Goal: Task Accomplishment & Management: Use online tool/utility

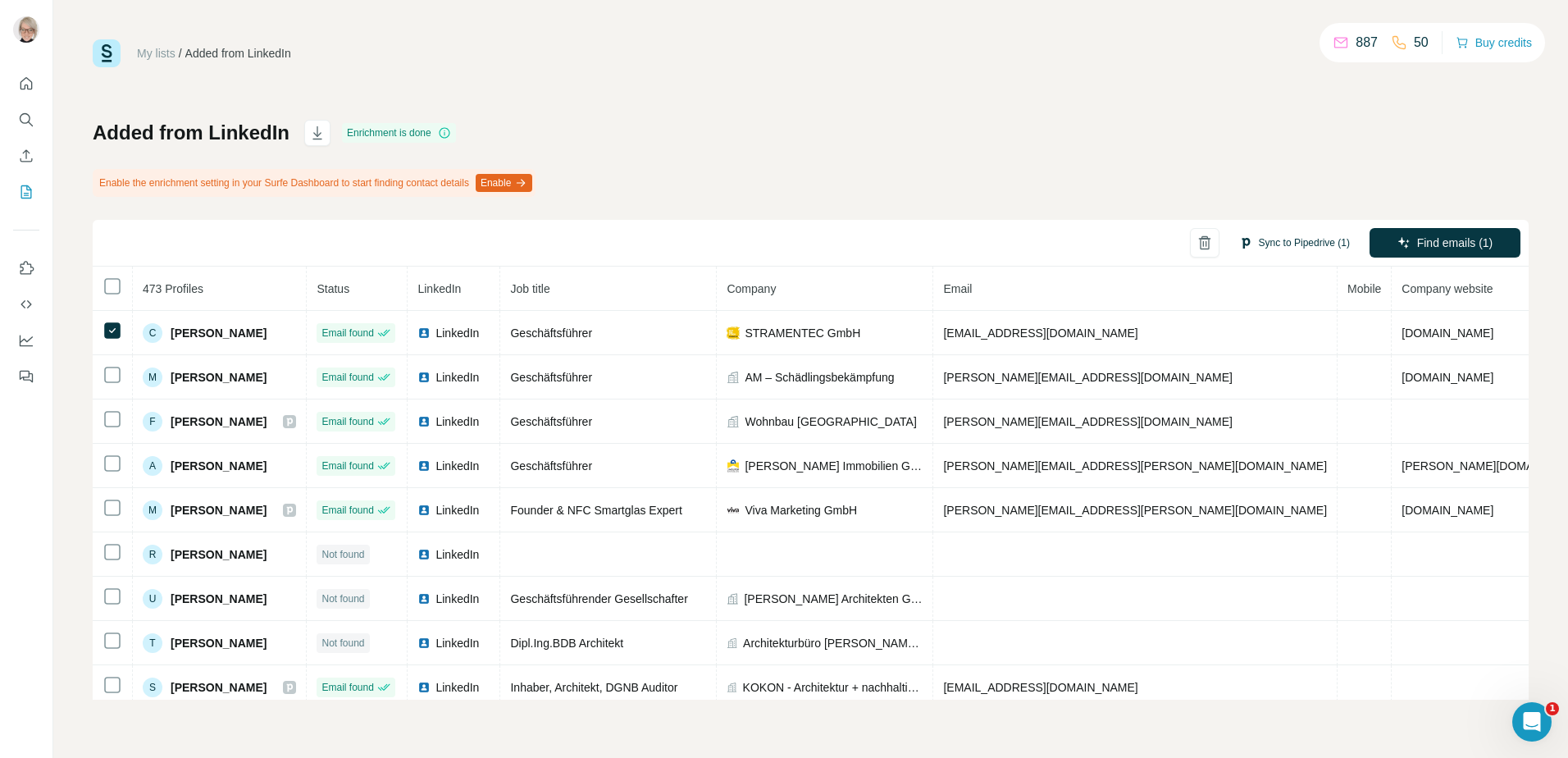
click at [1287, 234] on button "Sync to Pipedrive (1)" at bounding box center [1294, 242] width 134 height 24
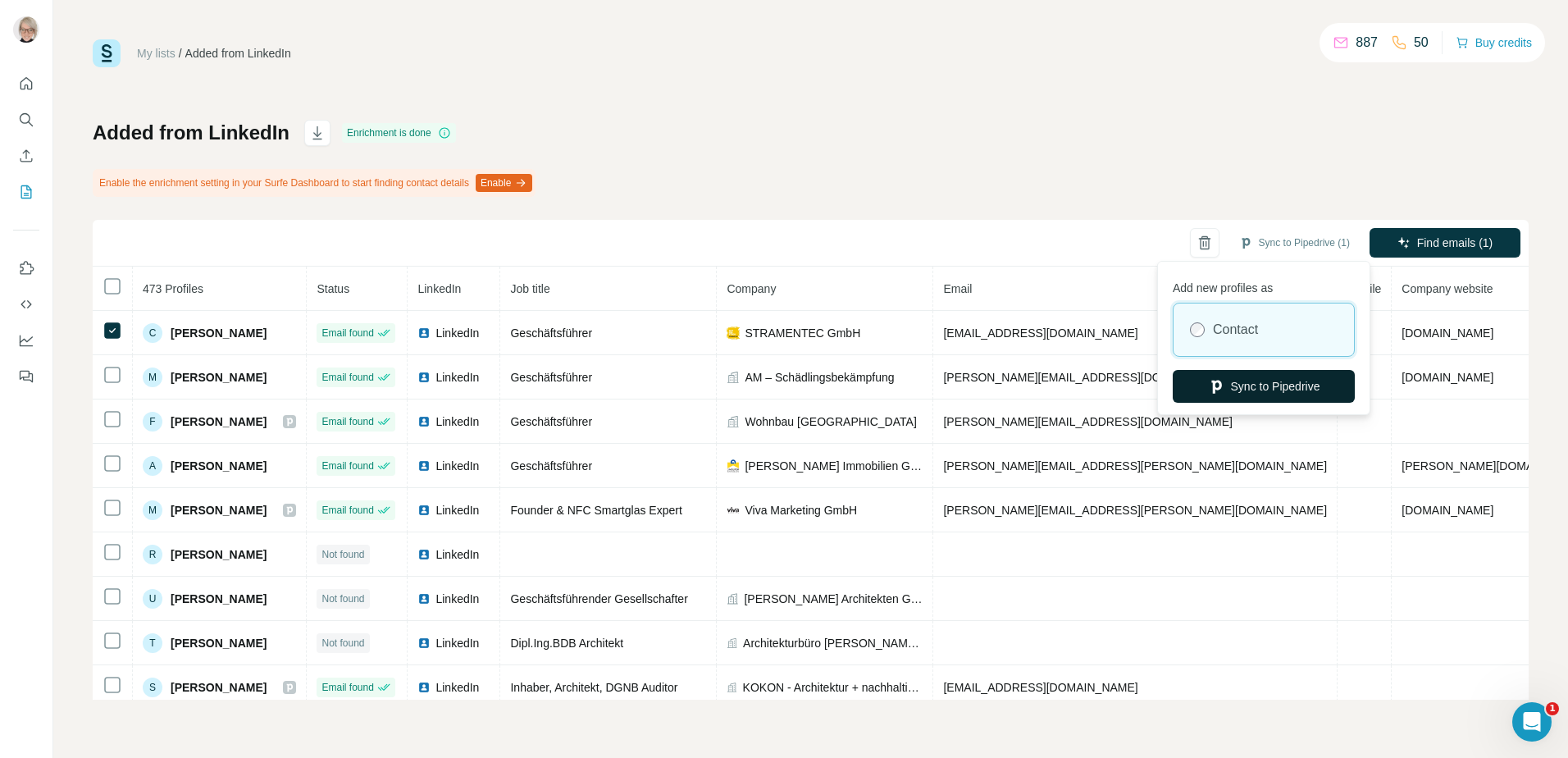
click at [1260, 391] on button "Sync to Pipedrive" at bounding box center [1264, 386] width 182 height 33
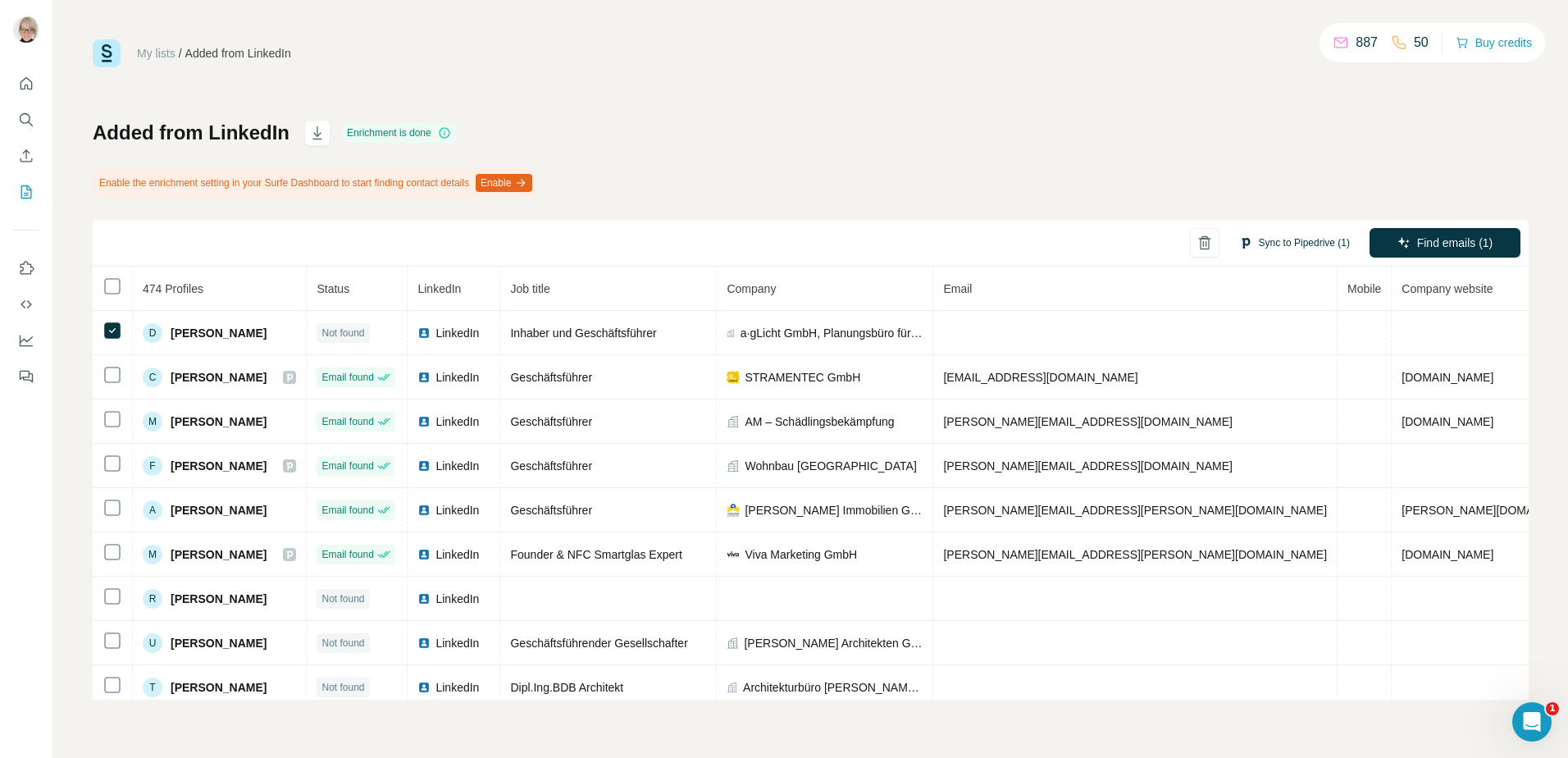
click at [1271, 245] on button "Sync to Pipedrive (1)" at bounding box center [1294, 242] width 134 height 24
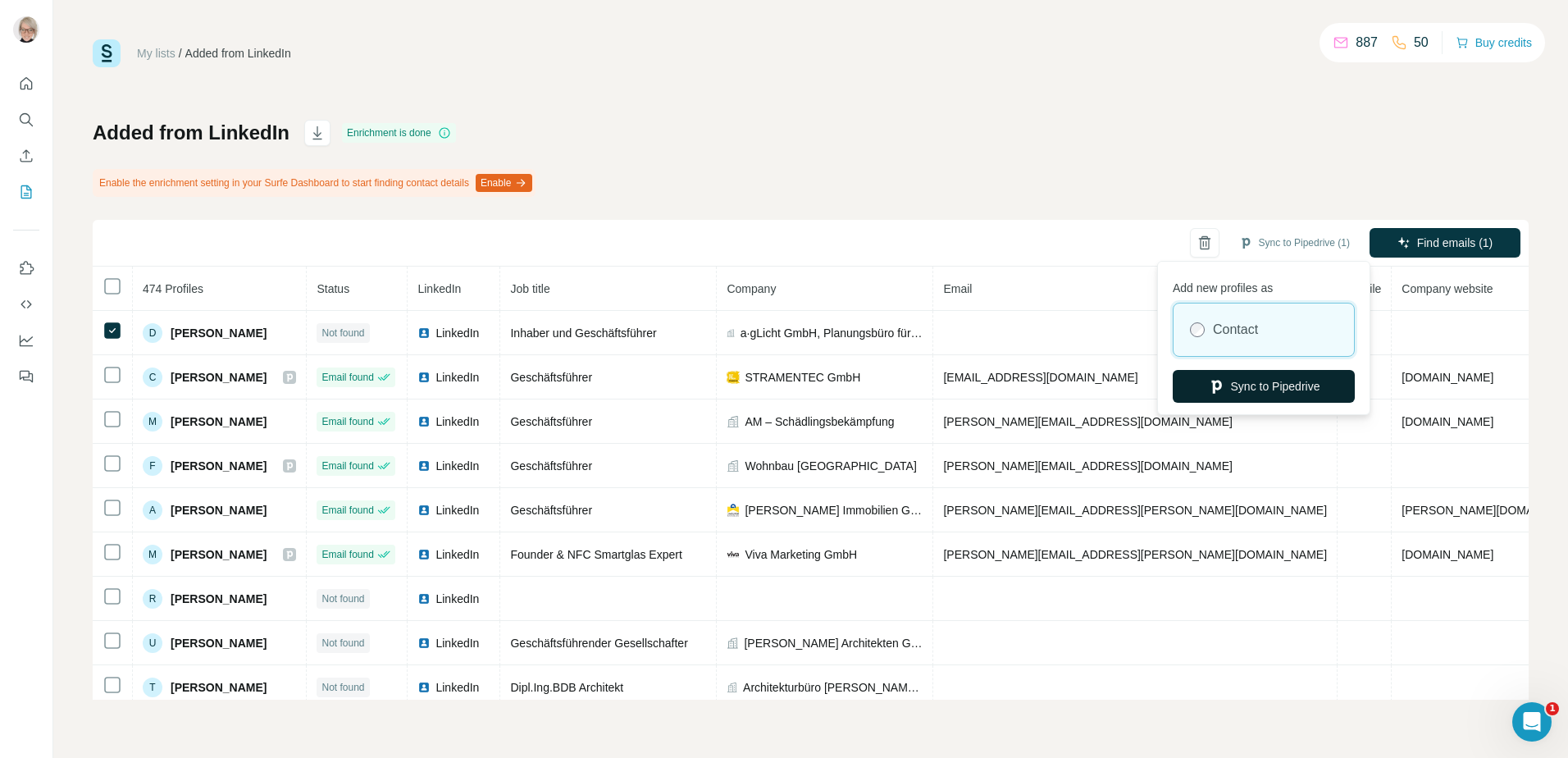
click at [1265, 382] on button "Sync to Pipedrive" at bounding box center [1264, 386] width 182 height 33
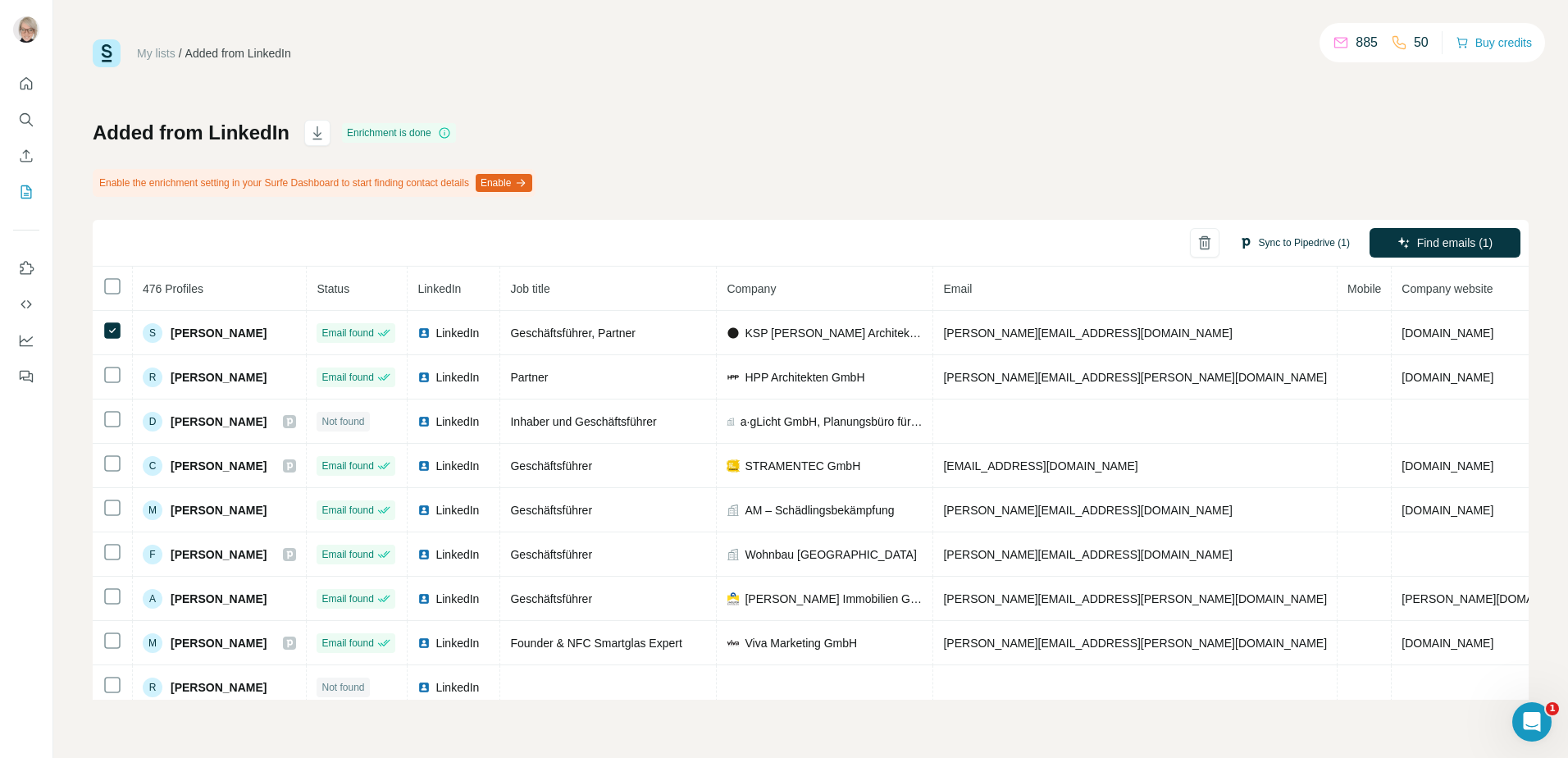
click at [1264, 240] on button "Sync to Pipedrive (1)" at bounding box center [1294, 242] width 134 height 24
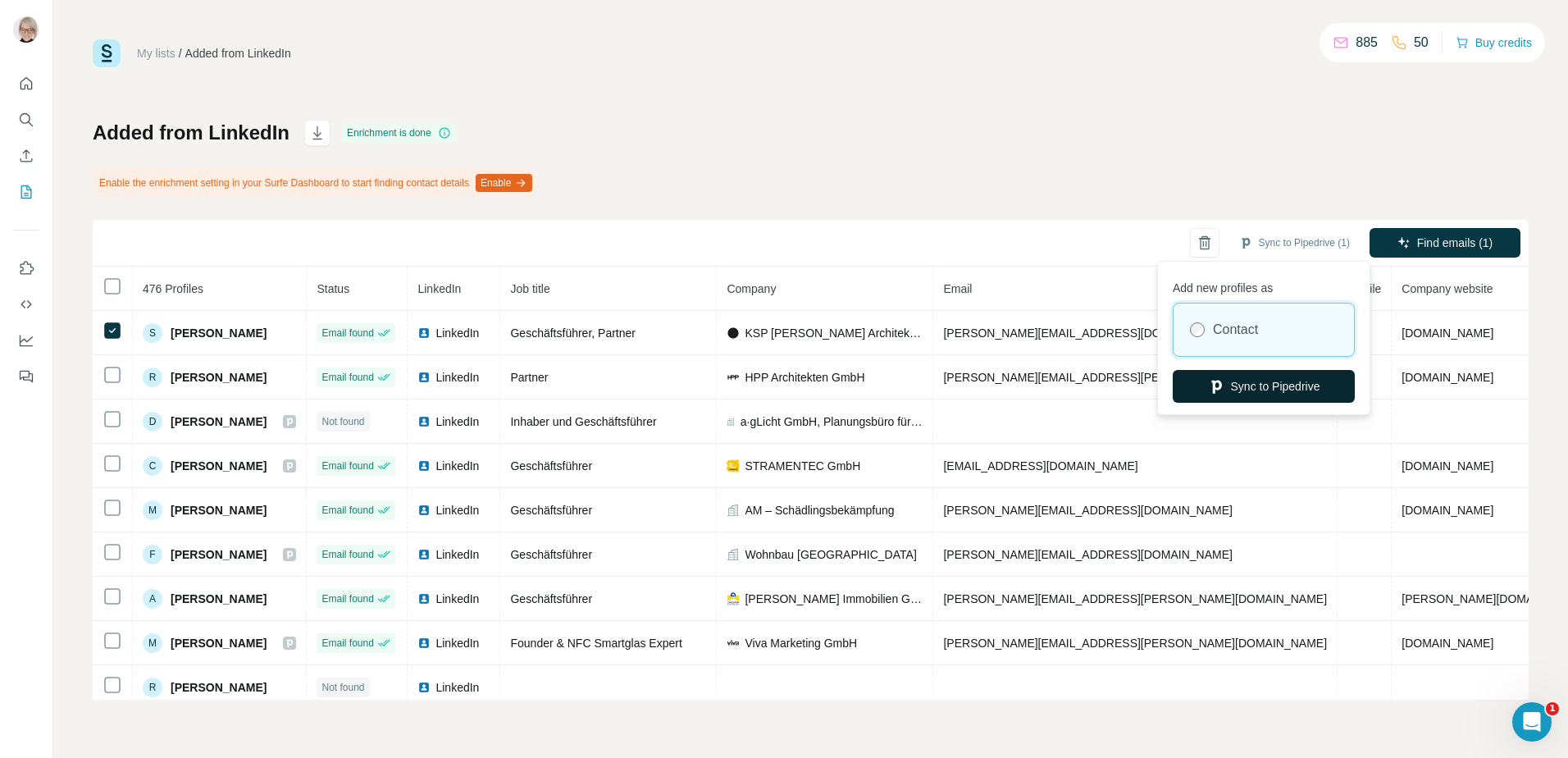
click at [1254, 387] on button "Sync to Pipedrive" at bounding box center [1264, 386] width 182 height 33
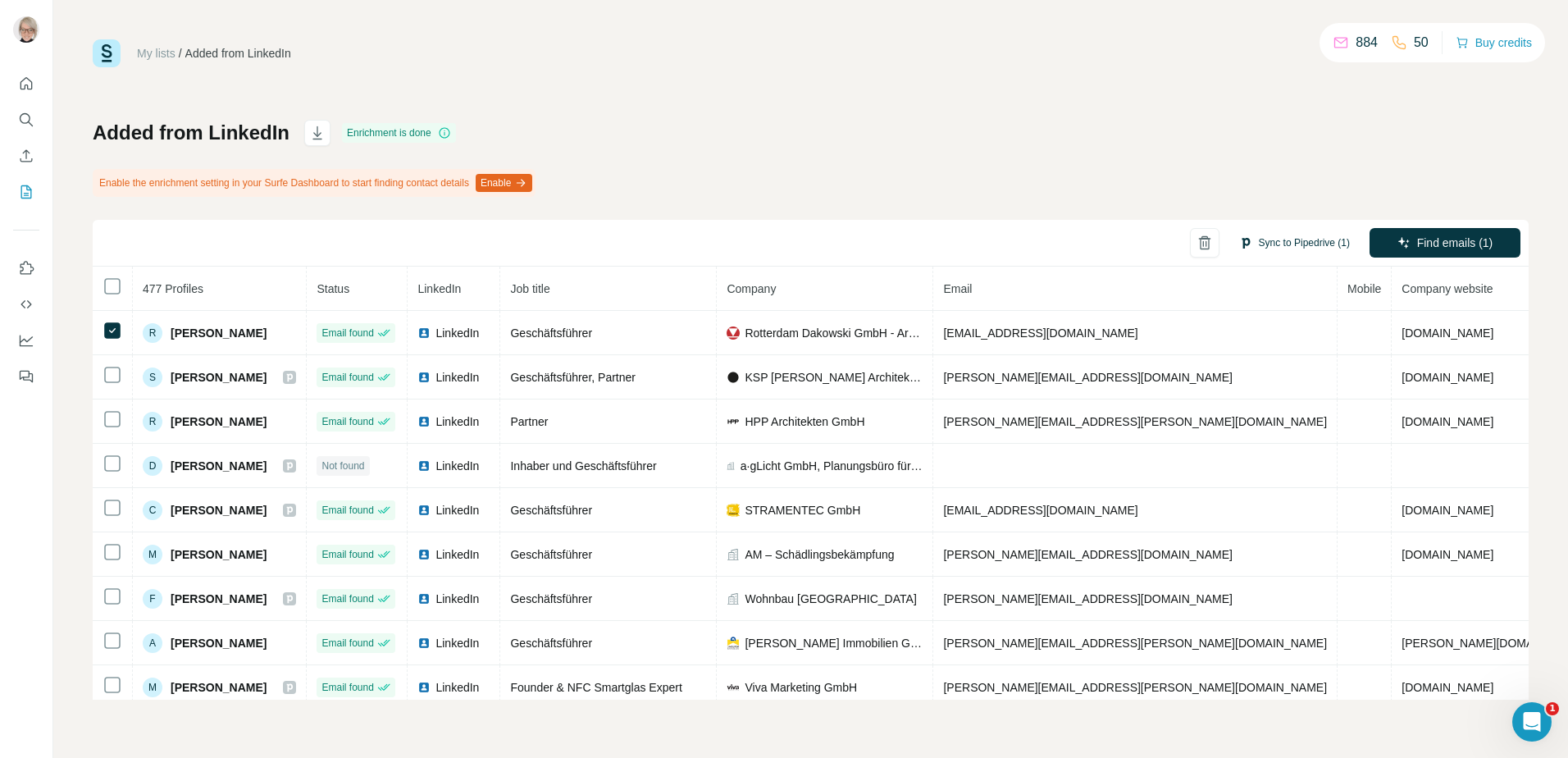
click at [1322, 238] on button "Sync to Pipedrive (1)" at bounding box center [1294, 242] width 134 height 24
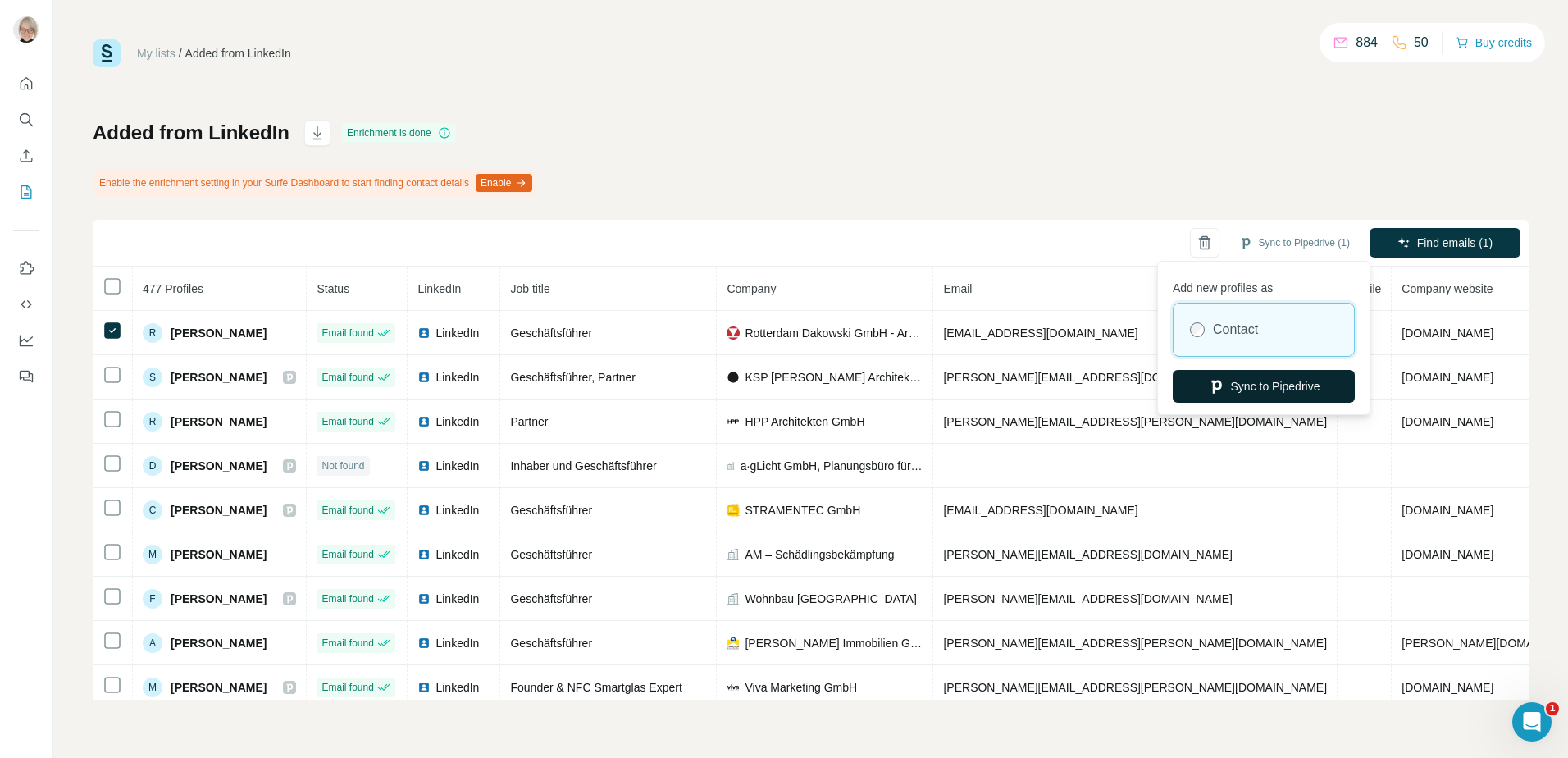
click at [1223, 379] on button "Sync to Pipedrive" at bounding box center [1264, 386] width 182 height 33
